Goal: Find specific page/section: Find specific page/section

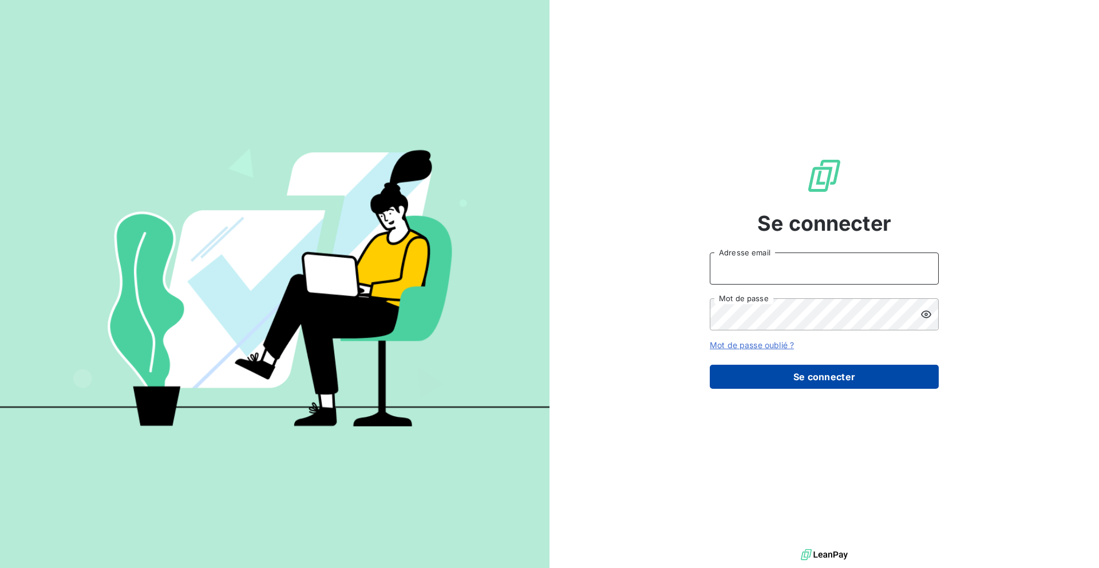
type input "[EMAIL_ADDRESS][DOMAIN_NAME]"
click at [799, 368] on button "Se connecter" at bounding box center [824, 377] width 229 height 24
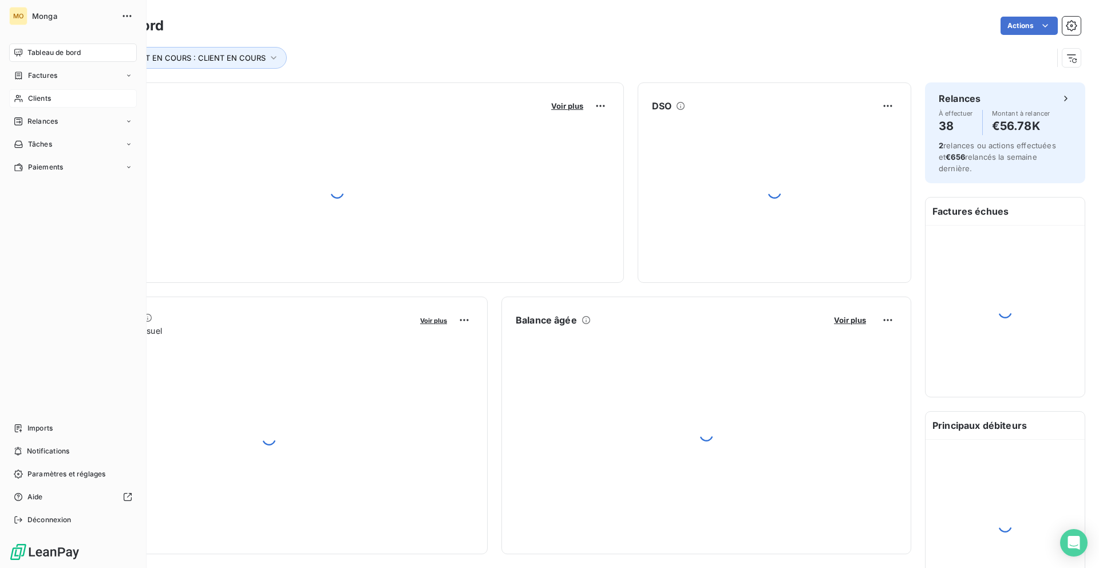
click at [19, 98] on icon at bounding box center [19, 98] width 10 height 9
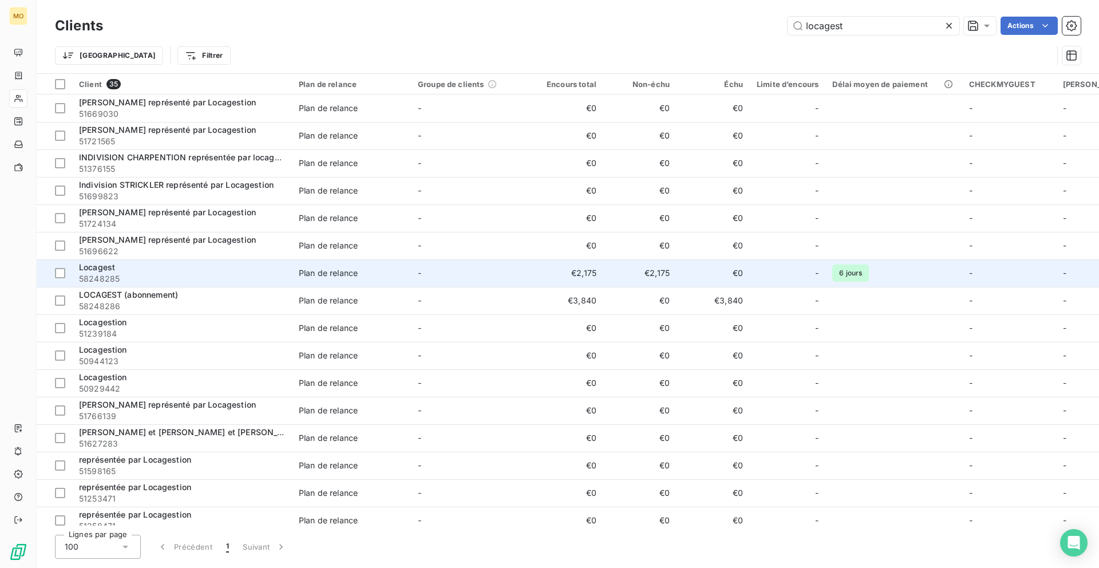
type input "locagest"
click at [362, 274] on span "Plan de relance" at bounding box center [351, 272] width 105 height 11
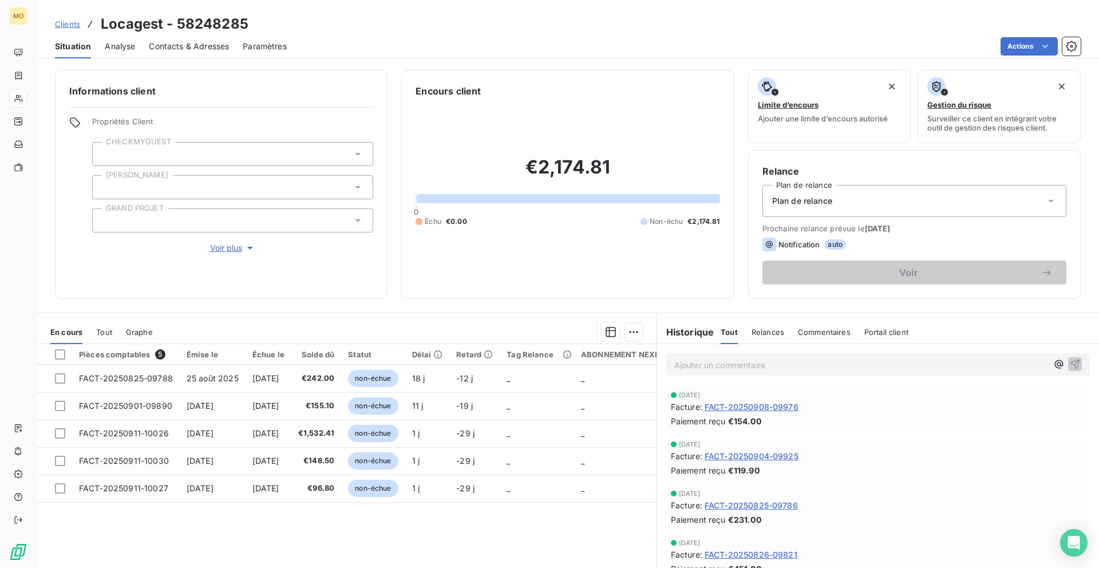
click at [242, 244] on span "Voir plus" at bounding box center [233, 247] width 46 height 11
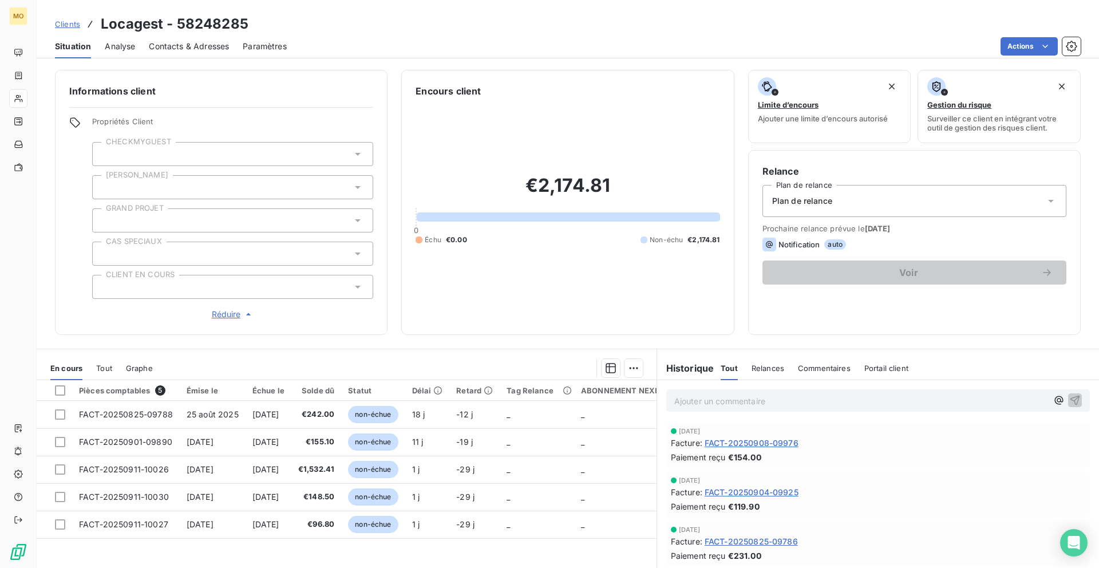
click at [243, 289] on div at bounding box center [232, 287] width 281 height 24
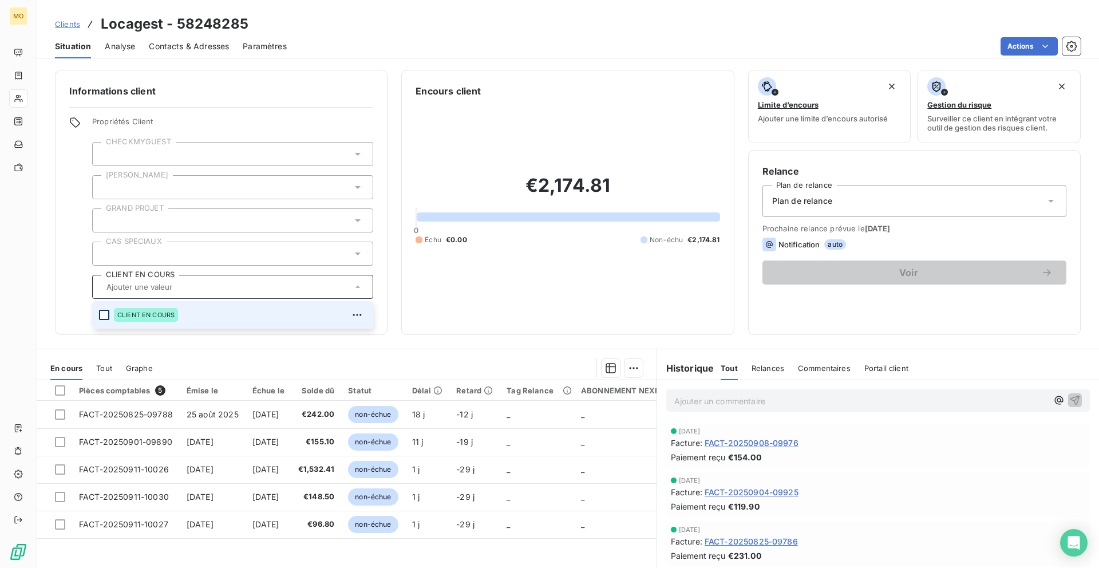
click at [106, 314] on div at bounding box center [104, 315] width 10 height 10
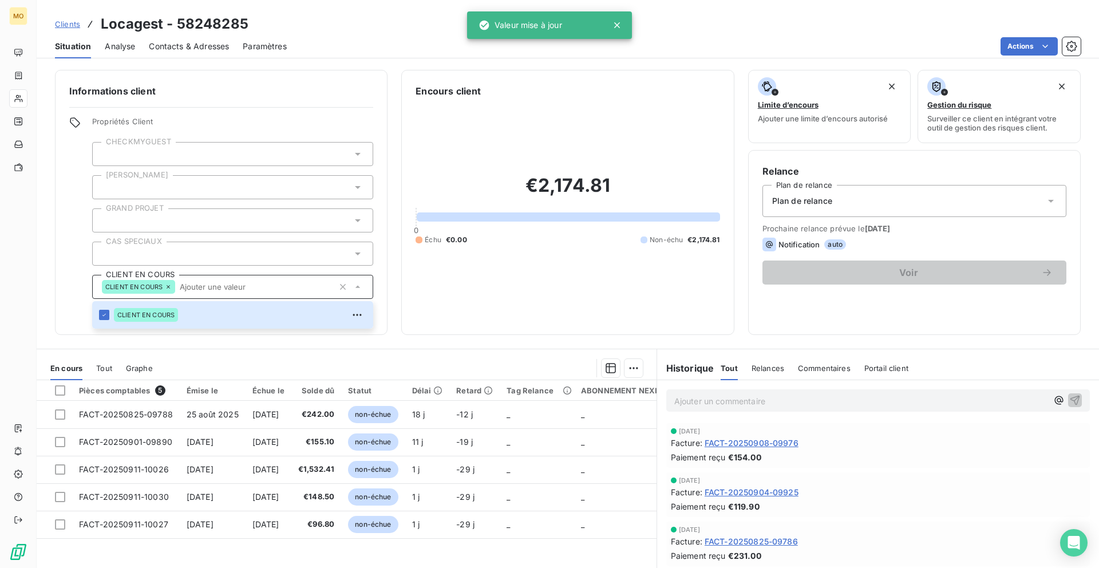
click at [372, 41] on div "Actions" at bounding box center [691, 46] width 780 height 18
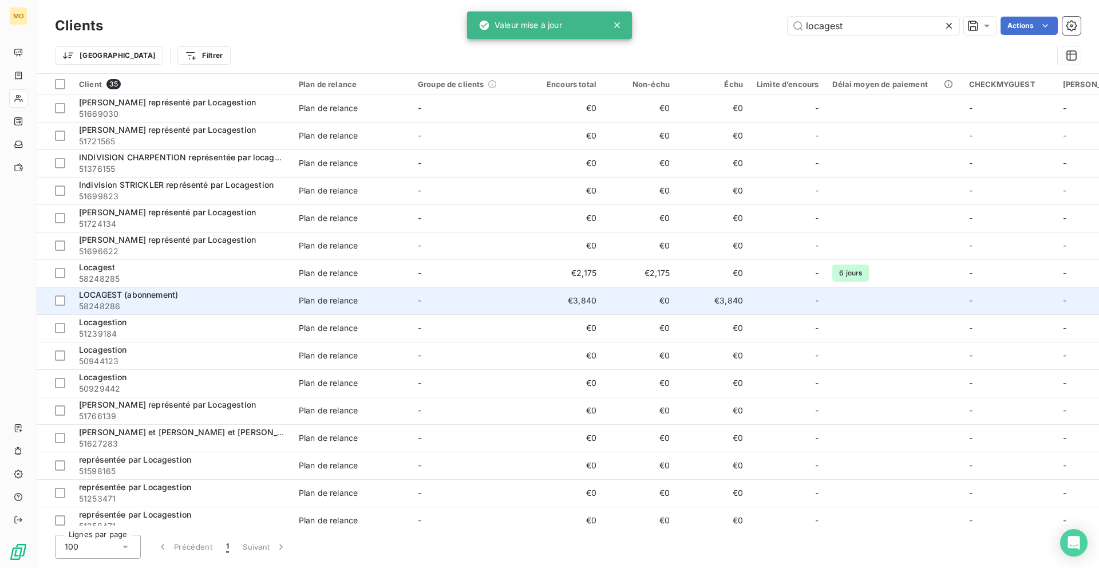
click at [231, 305] on span "58248286" at bounding box center [182, 306] width 206 height 11
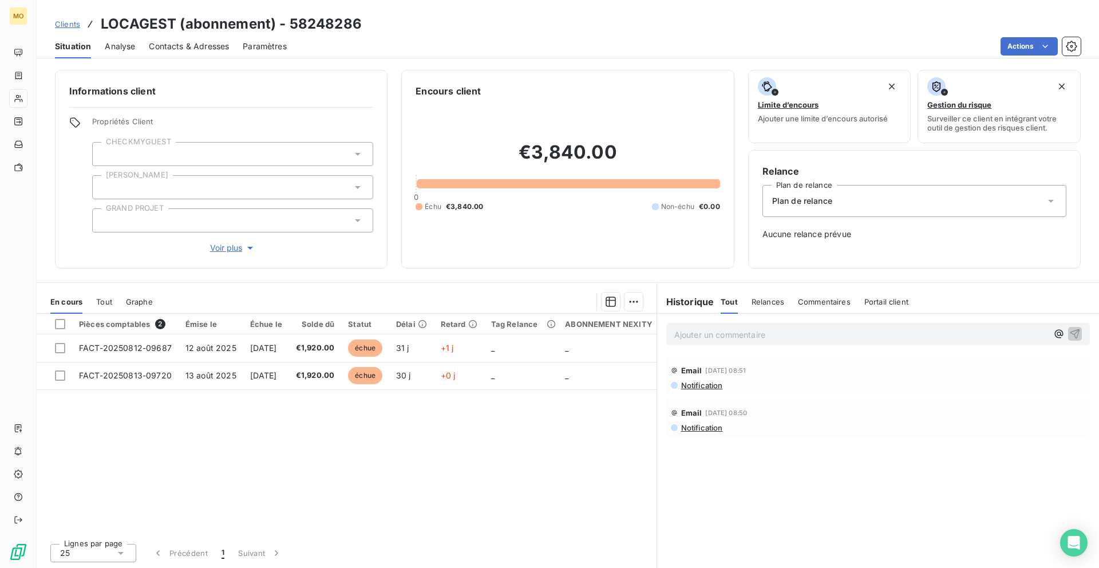
click at [234, 251] on span "Voir plus" at bounding box center [233, 247] width 46 height 11
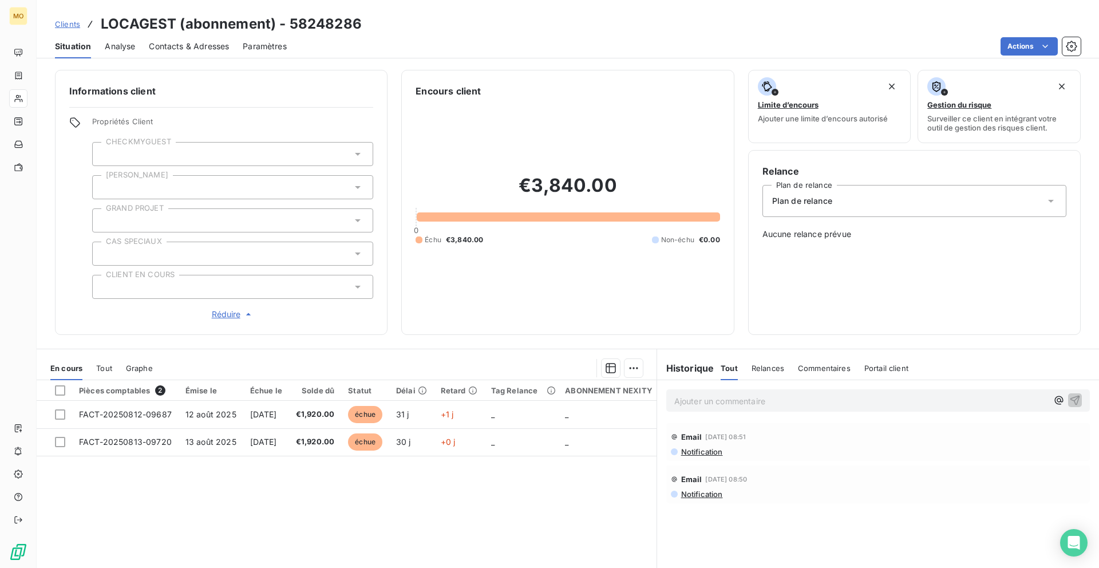
click at [355, 293] on div at bounding box center [232, 287] width 281 height 24
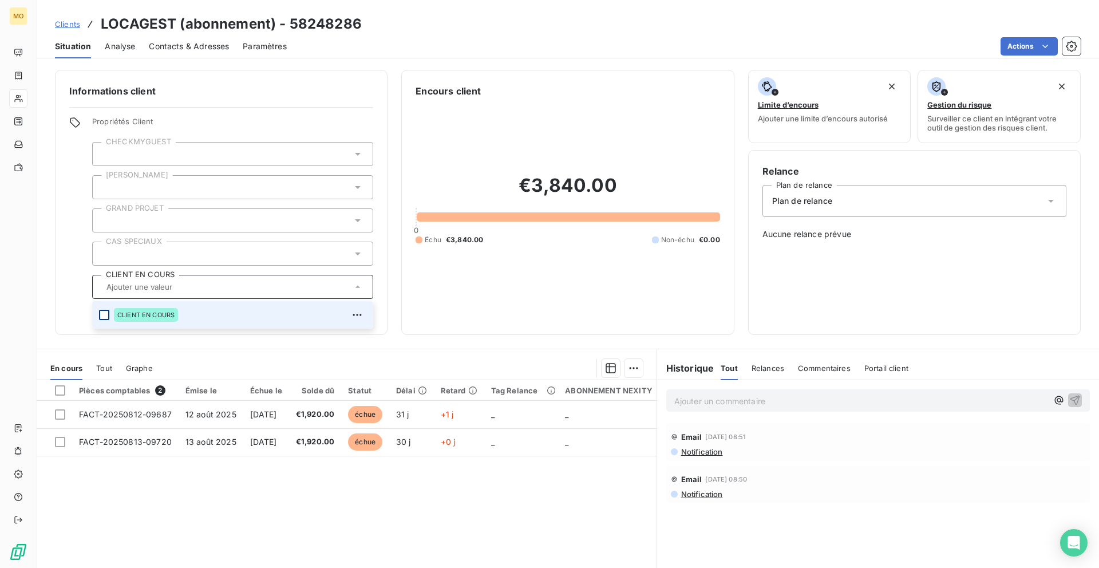
click at [108, 310] on div at bounding box center [104, 315] width 10 height 10
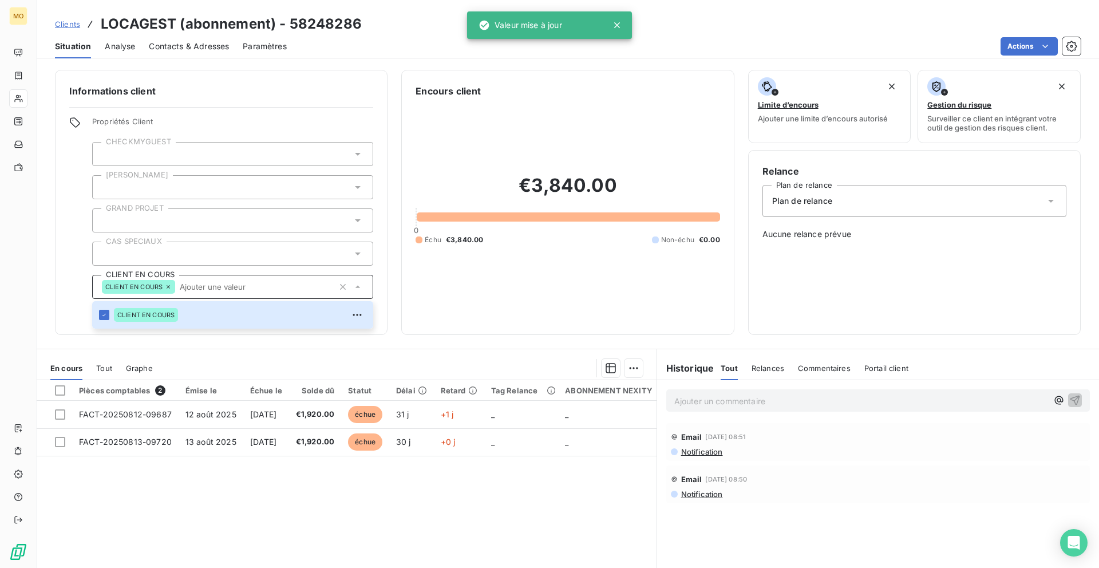
click at [258, 107] on div at bounding box center [221, 107] width 304 height 1
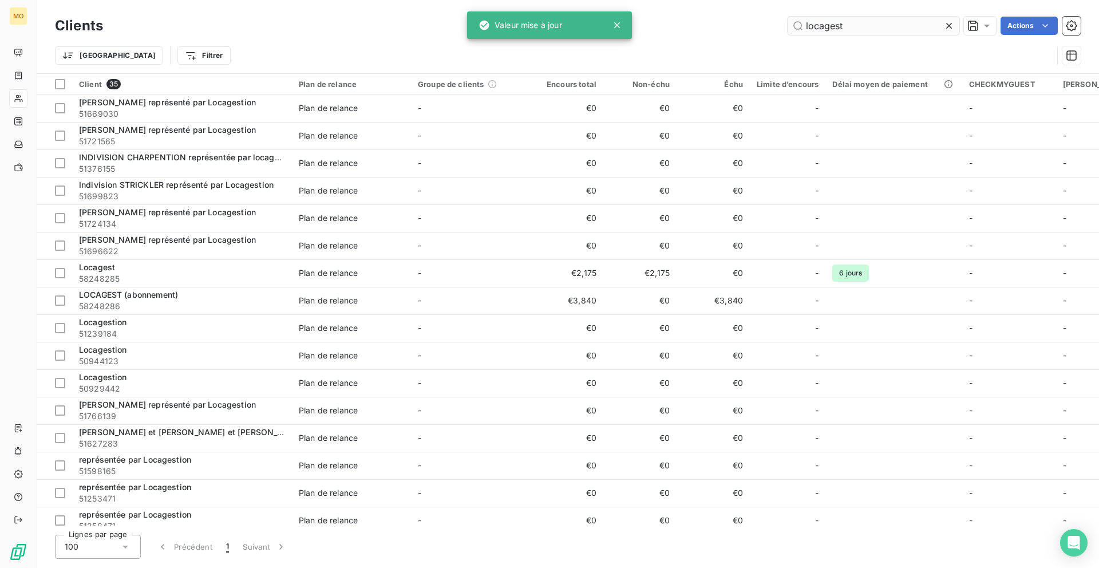
click at [886, 30] on input "locagest" at bounding box center [874, 26] width 172 height 18
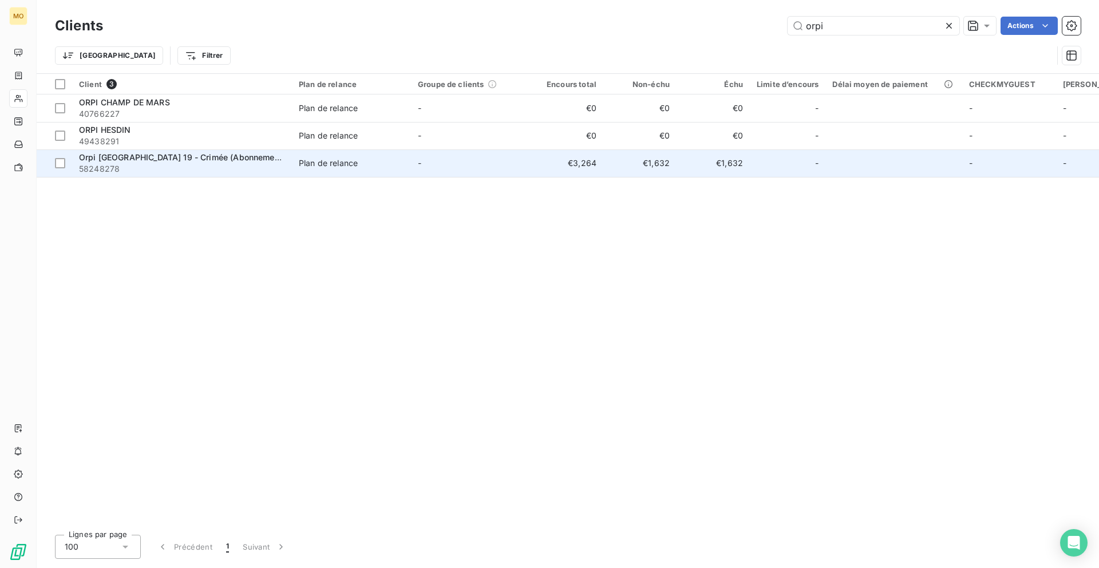
type input "orpi"
click at [799, 159] on div at bounding box center [801, 163] width 18 height 18
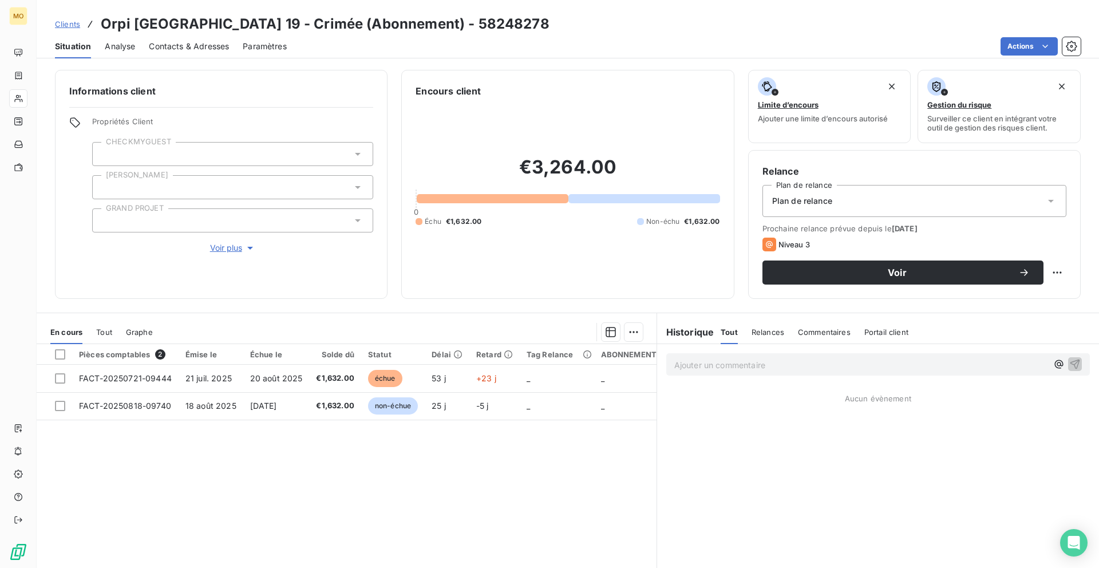
click at [121, 50] on span "Analyse" at bounding box center [120, 46] width 30 height 11
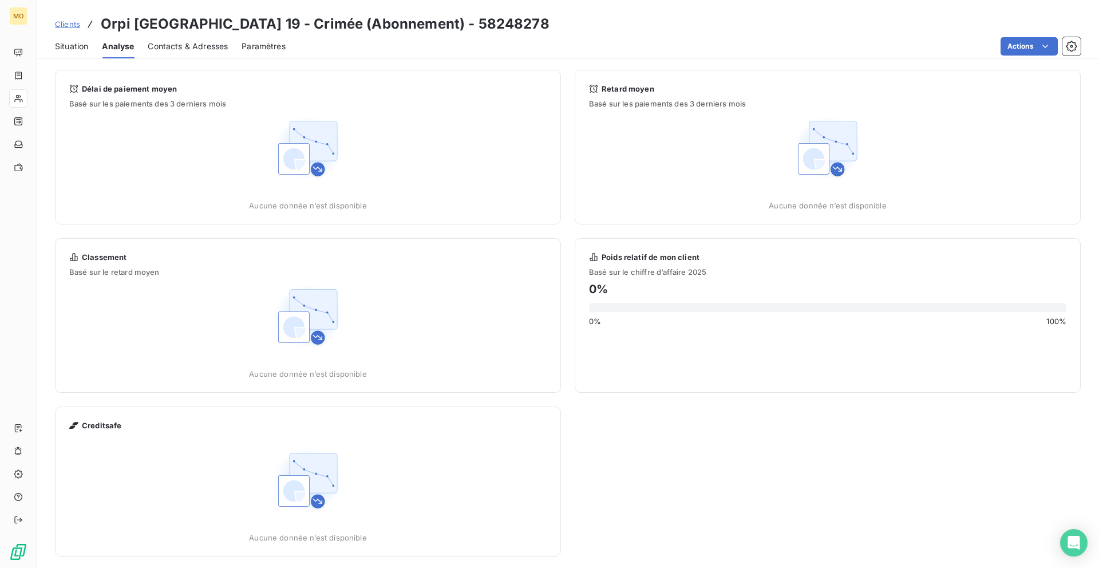
click at [176, 53] on div "Contacts & Adresses" at bounding box center [188, 46] width 80 height 24
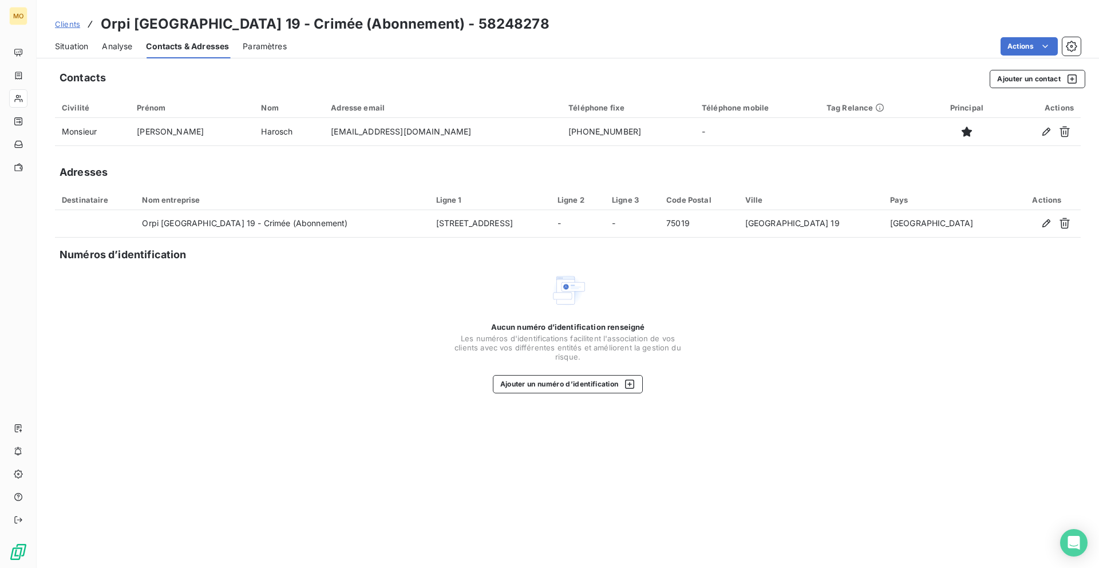
click at [276, 44] on span "Paramètres" at bounding box center [265, 46] width 44 height 11
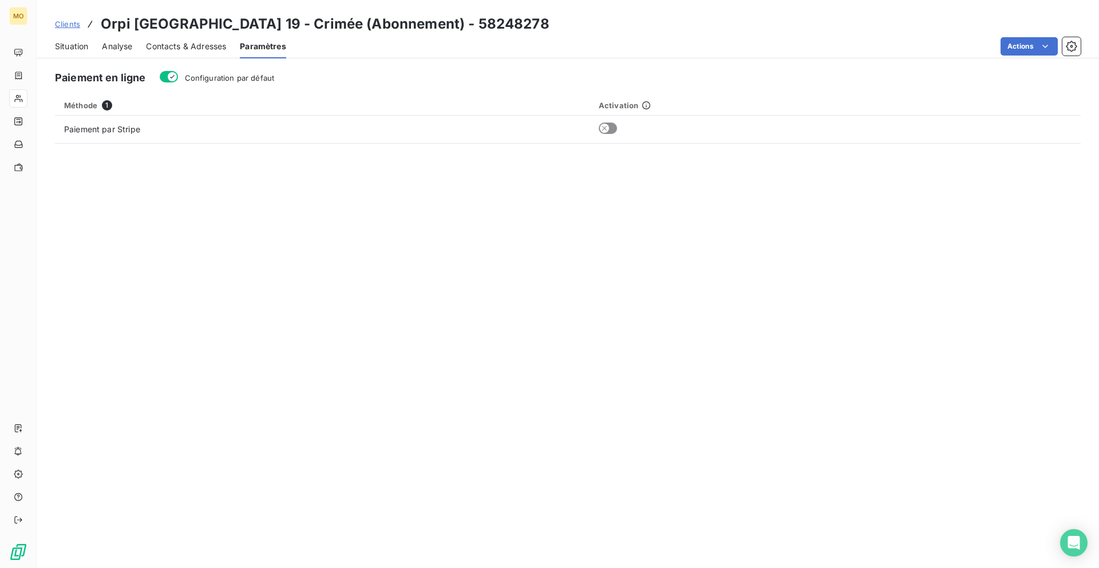
click at [77, 44] on span "Situation" at bounding box center [71, 46] width 33 height 11
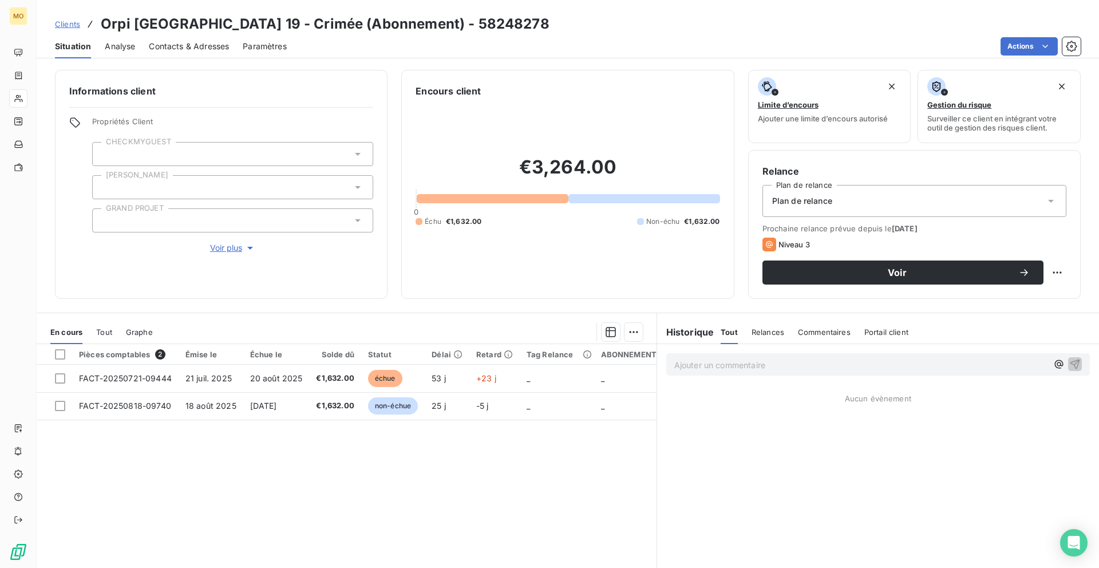
click at [169, 41] on span "Contacts & Adresses" at bounding box center [189, 46] width 80 height 11
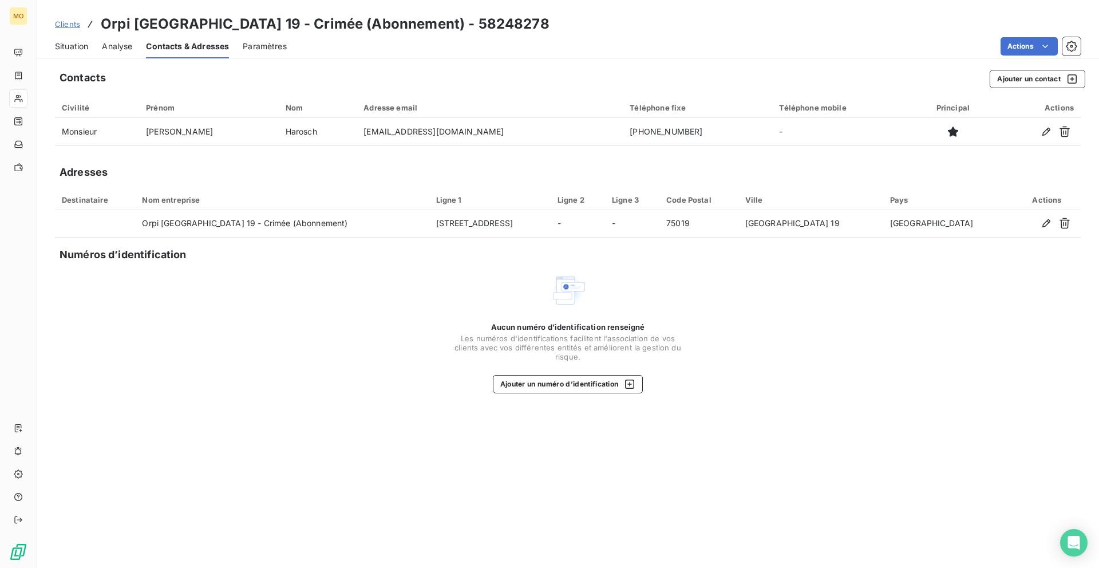
click at [113, 42] on span "Analyse" at bounding box center [117, 46] width 30 height 11
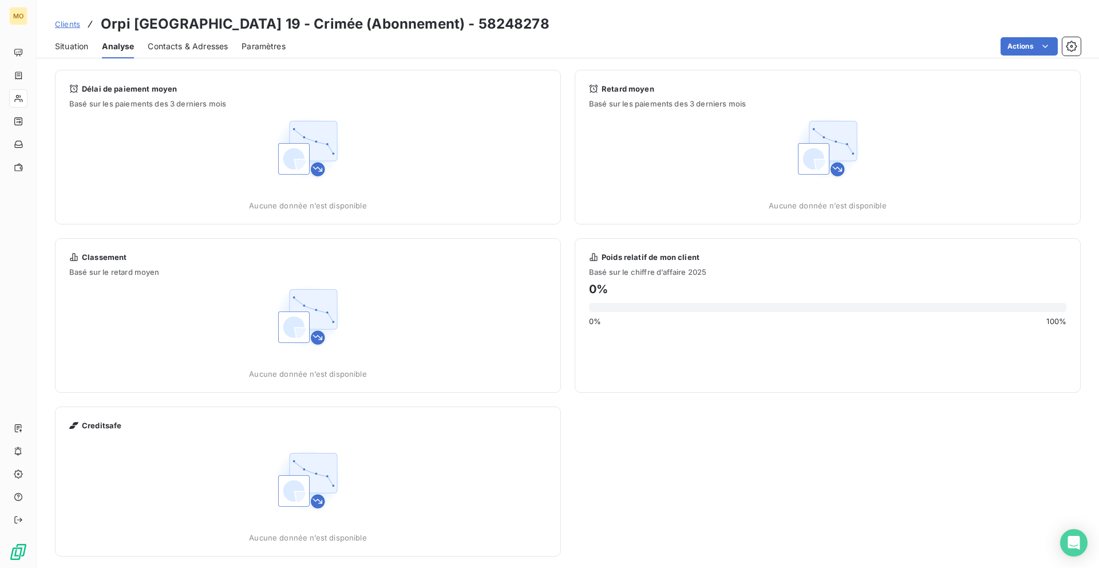
click at [210, 44] on span "Contacts & Adresses" at bounding box center [188, 46] width 80 height 11
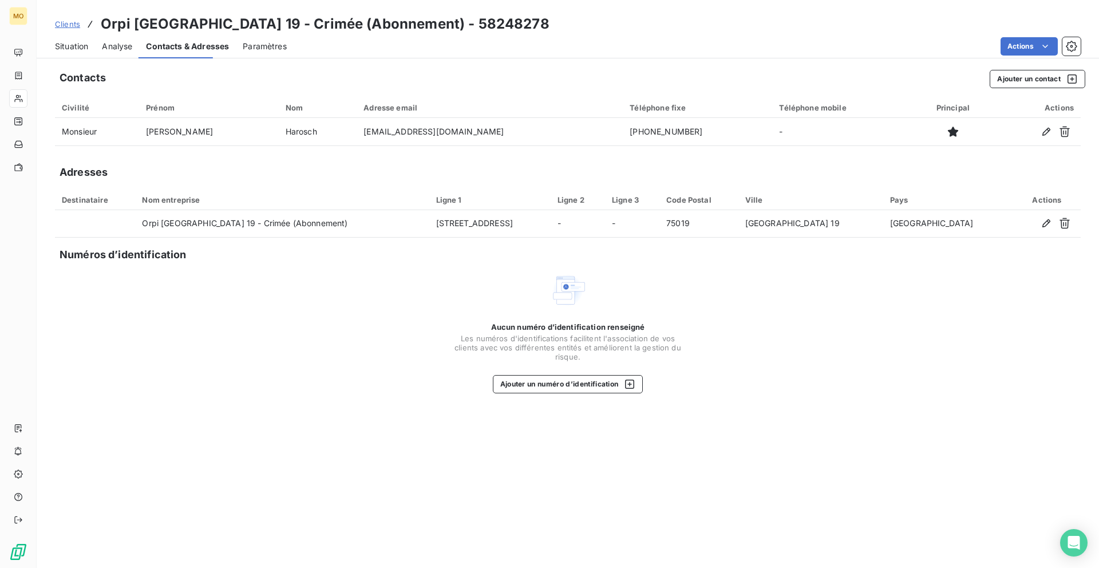
click at [262, 44] on span "Paramètres" at bounding box center [265, 46] width 44 height 11
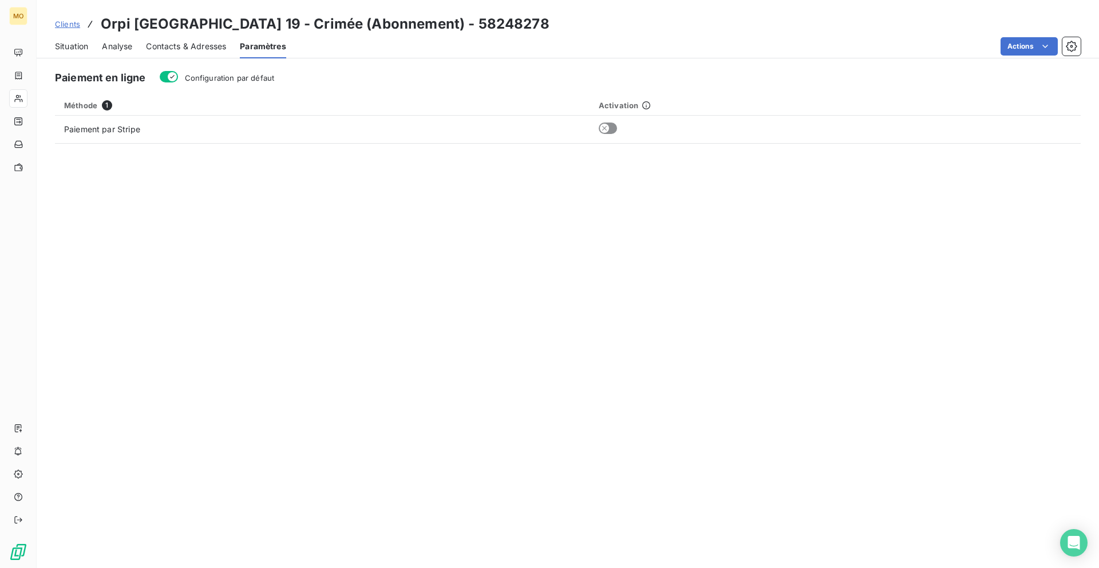
click at [74, 44] on span "Situation" at bounding box center [71, 46] width 33 height 11
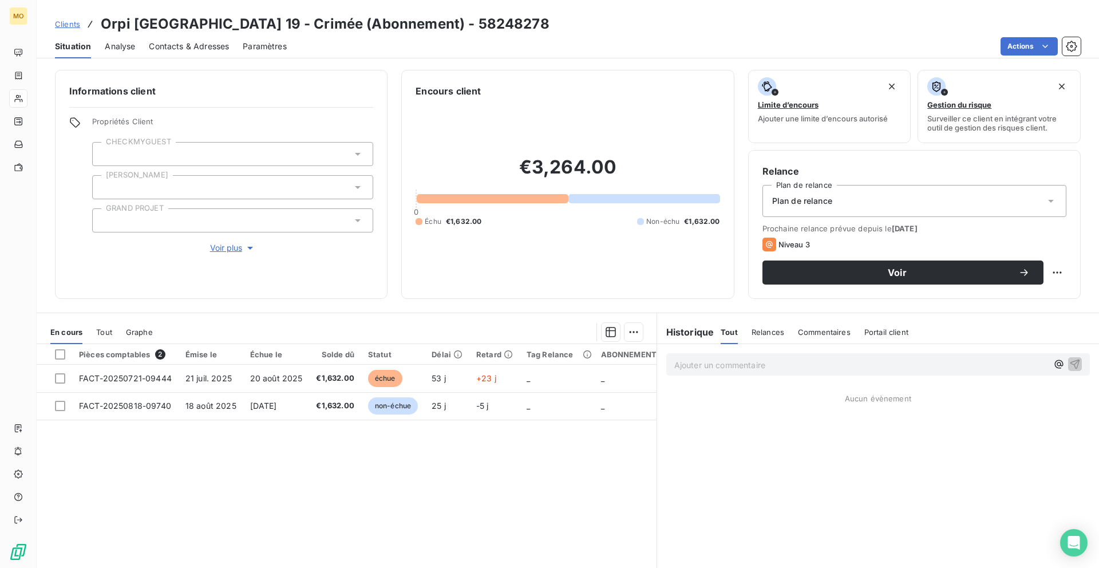
click at [222, 239] on div "Propriétés Client CHECKMYGUEST Duval GRAND PROJET Voir plus" at bounding box center [232, 185] width 281 height 137
click at [222, 244] on span "Voir plus" at bounding box center [233, 247] width 46 height 11
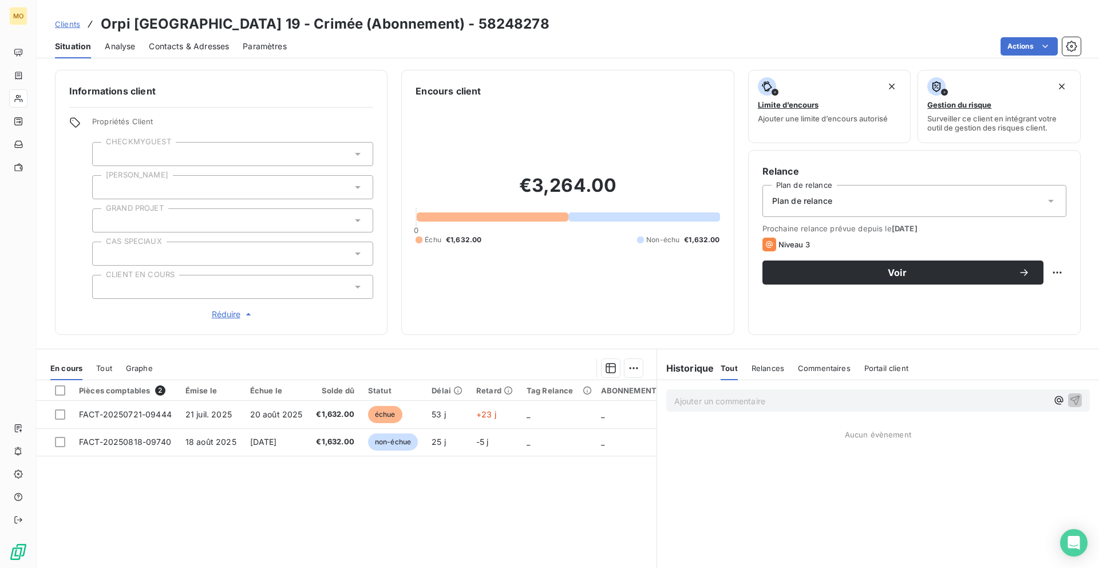
click at [167, 282] on div at bounding box center [232, 287] width 281 height 24
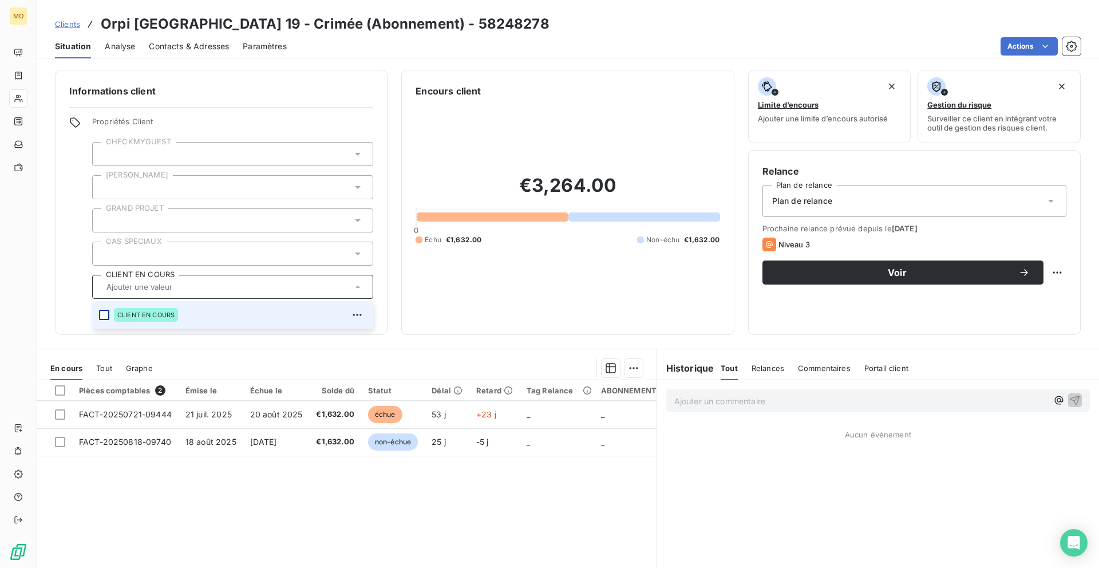
click at [105, 316] on div at bounding box center [104, 315] width 10 height 10
click at [105, 314] on div at bounding box center [104, 315] width 10 height 10
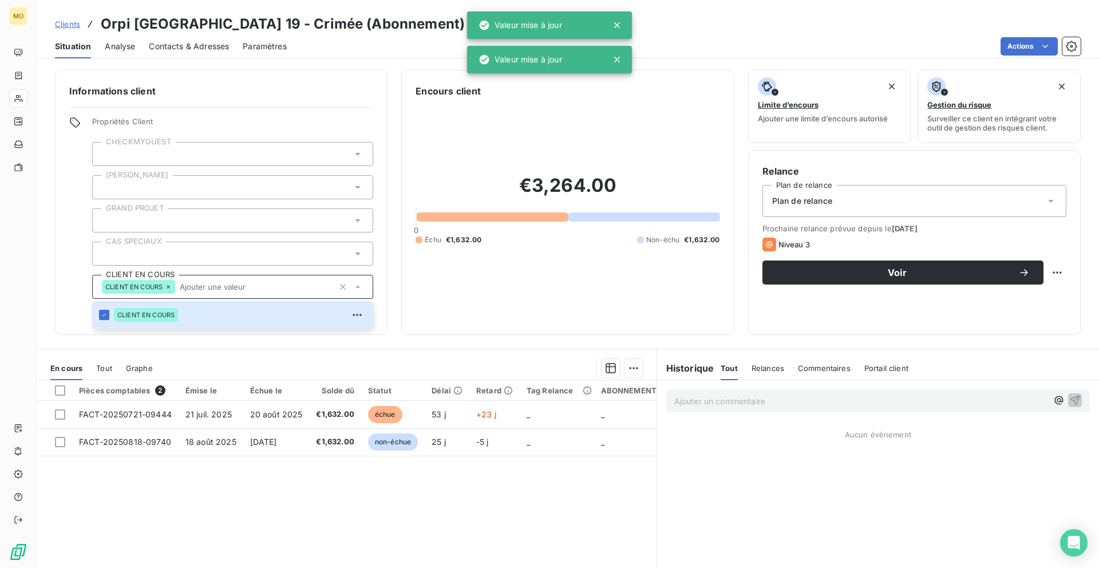
click at [200, 359] on div at bounding box center [405, 368] width 476 height 18
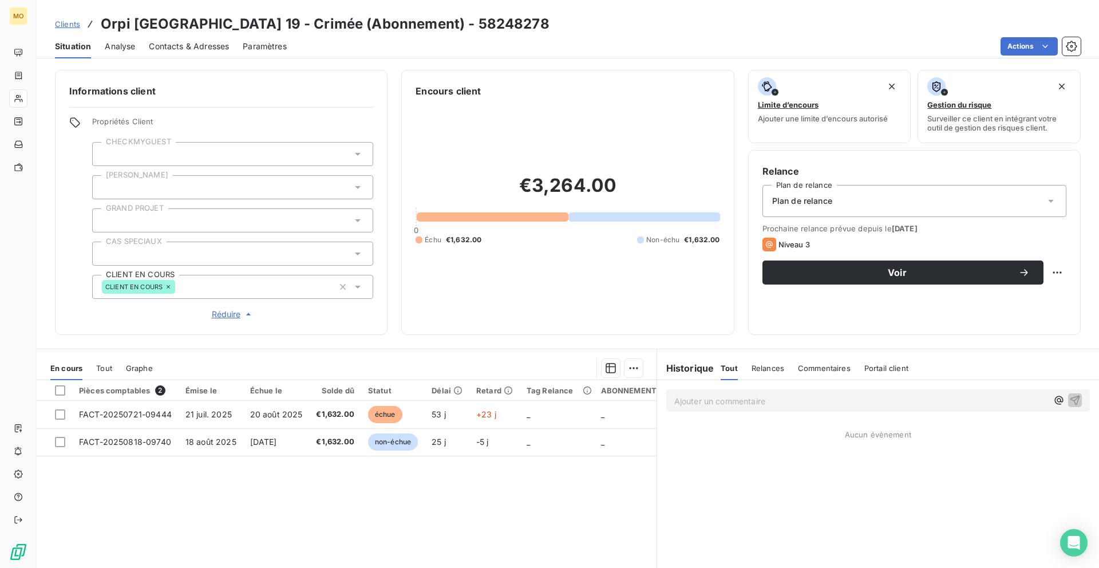
click at [72, 21] on span "Clients" at bounding box center [67, 23] width 25 height 9
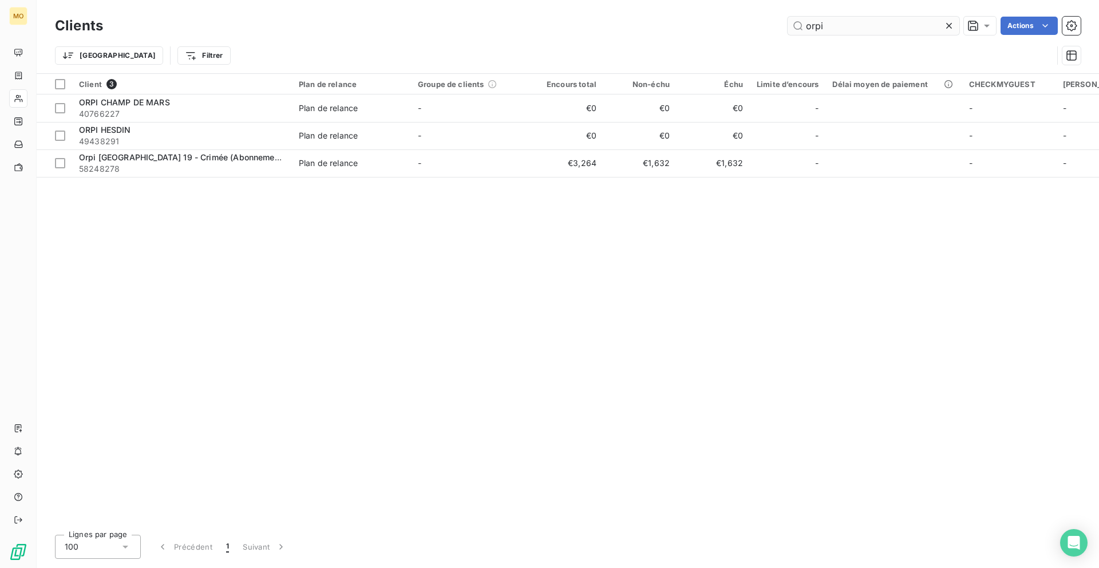
click at [837, 29] on input "orpi" at bounding box center [874, 26] width 172 height 18
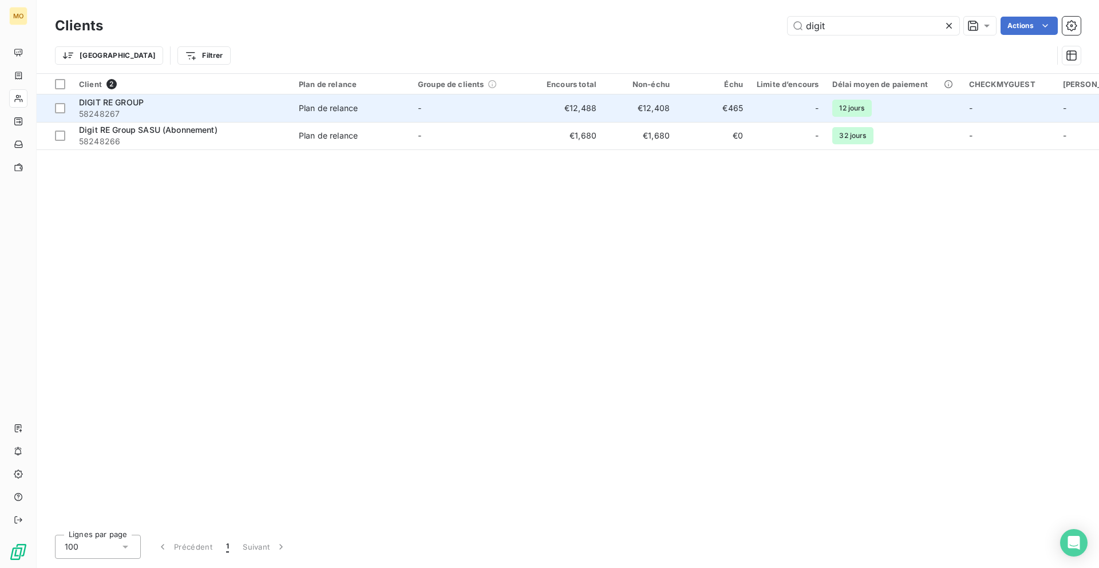
type input "digit"
click at [327, 107] on div "Plan de relance" at bounding box center [328, 107] width 59 height 11
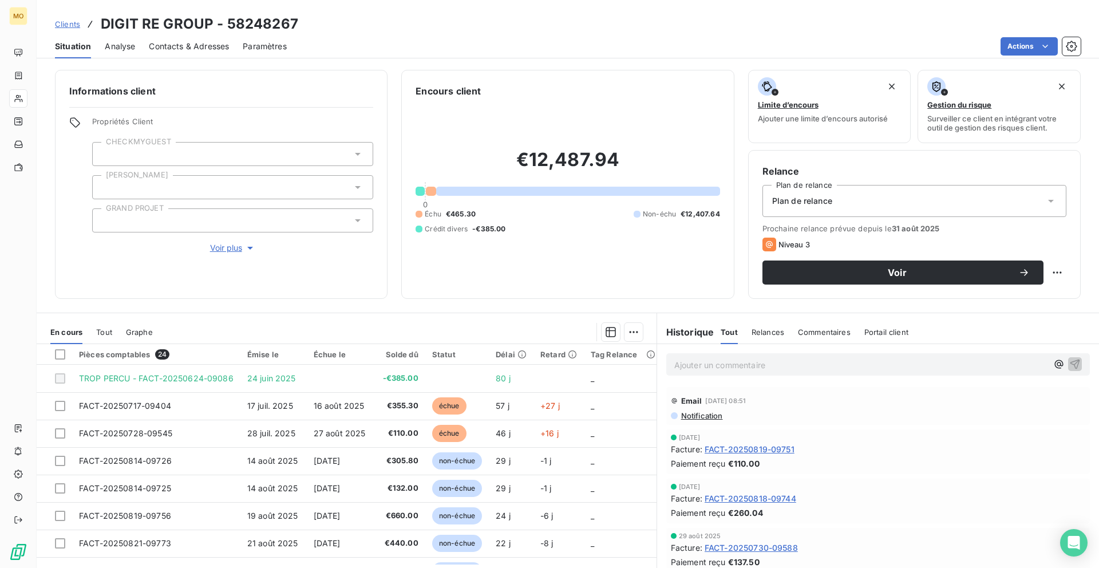
click at [229, 246] on span "Voir plus" at bounding box center [233, 247] width 46 height 11
